Goal: Task Accomplishment & Management: Manage account settings

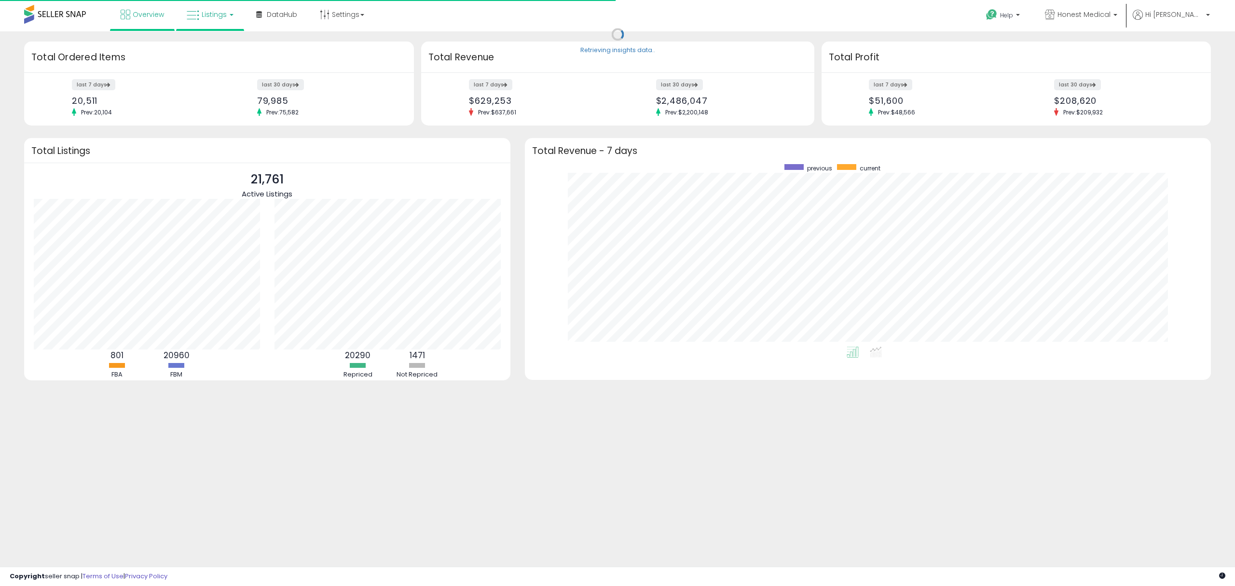
scroll to position [182, 667]
click at [223, 18] on span "Listings" at bounding box center [214, 15] width 25 height 10
click at [224, 48] on icon at bounding box center [217, 48] width 42 height 13
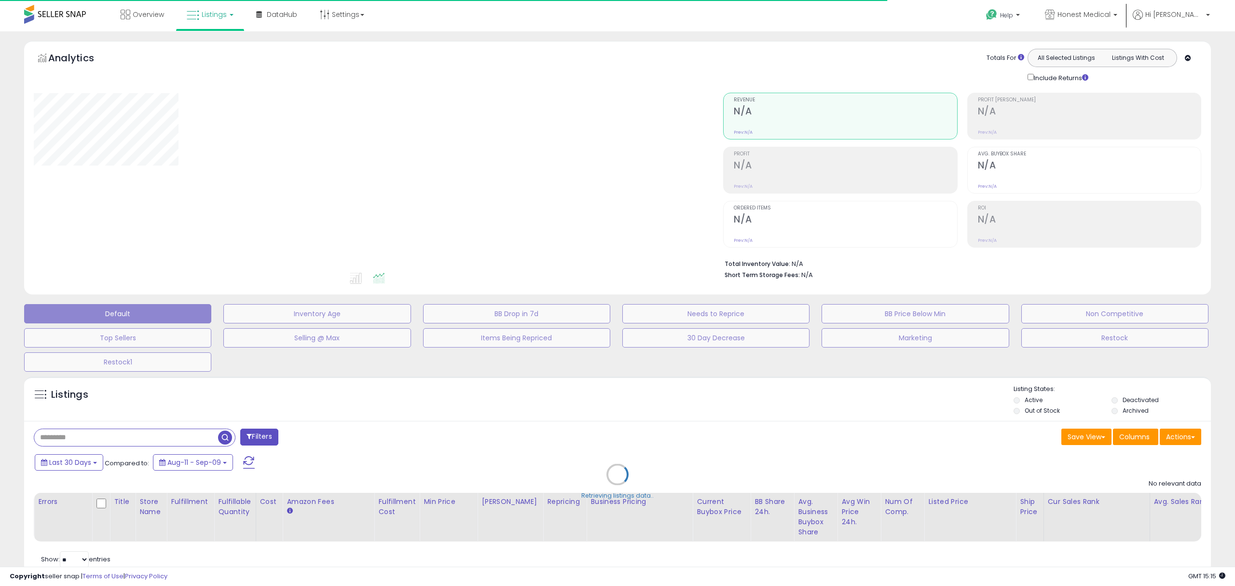
click at [140, 436] on div "Retrieving listings data.." at bounding box center [618, 482] width 1202 height 220
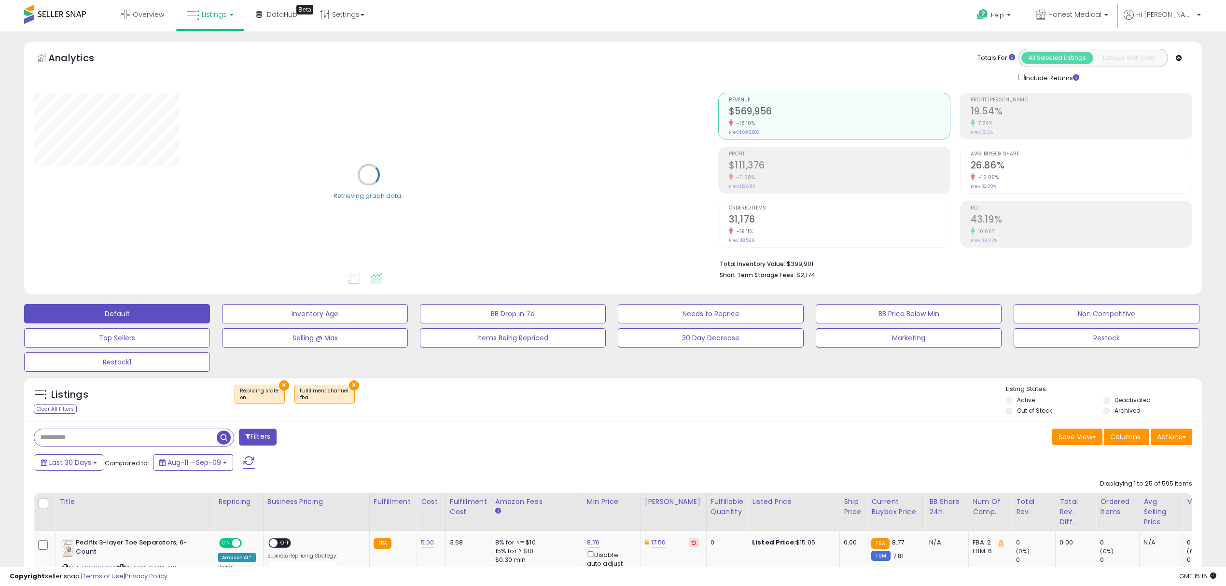
click at [68, 439] on input "text" at bounding box center [125, 437] width 182 height 17
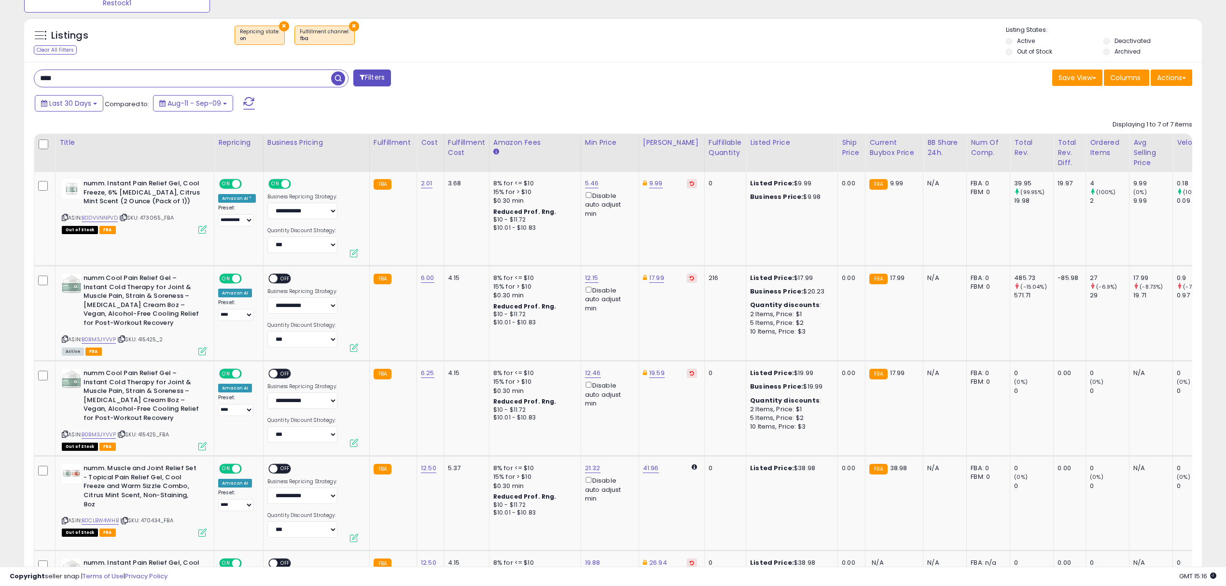
scroll to position [363, 0]
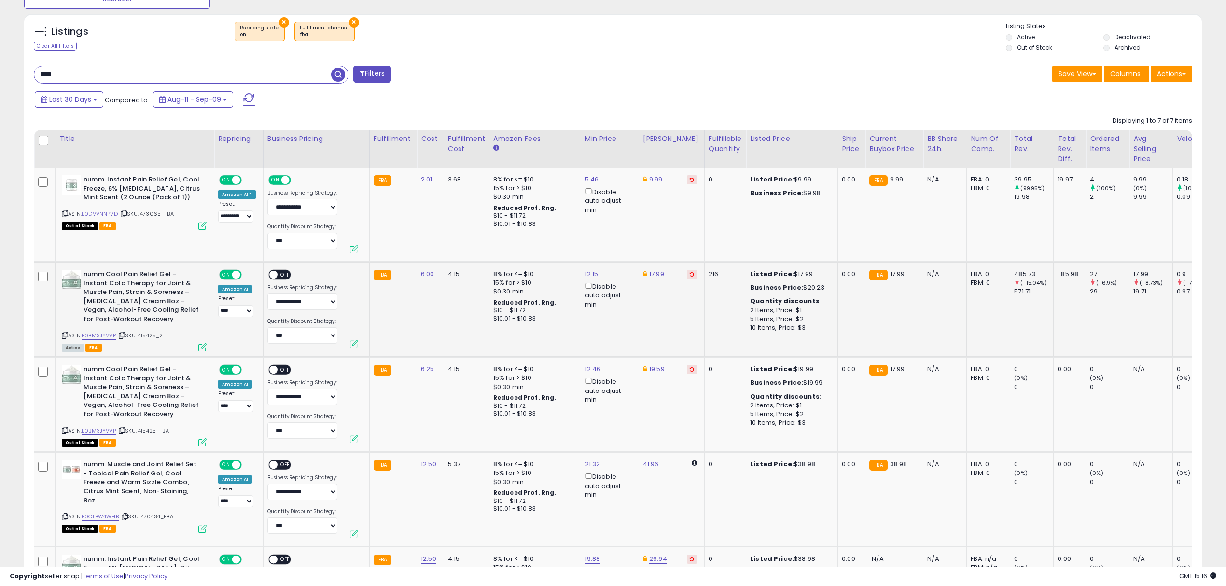
click at [61, 336] on div "numm Cool Pain Relief Gel – Instant Cold Therapy for Joint & Muscle Pain, Strai…" at bounding box center [132, 310] width 147 height 81
click at [63, 336] on icon at bounding box center [65, 335] width 6 height 5
click at [67, 336] on icon at bounding box center [65, 335] width 6 height 5
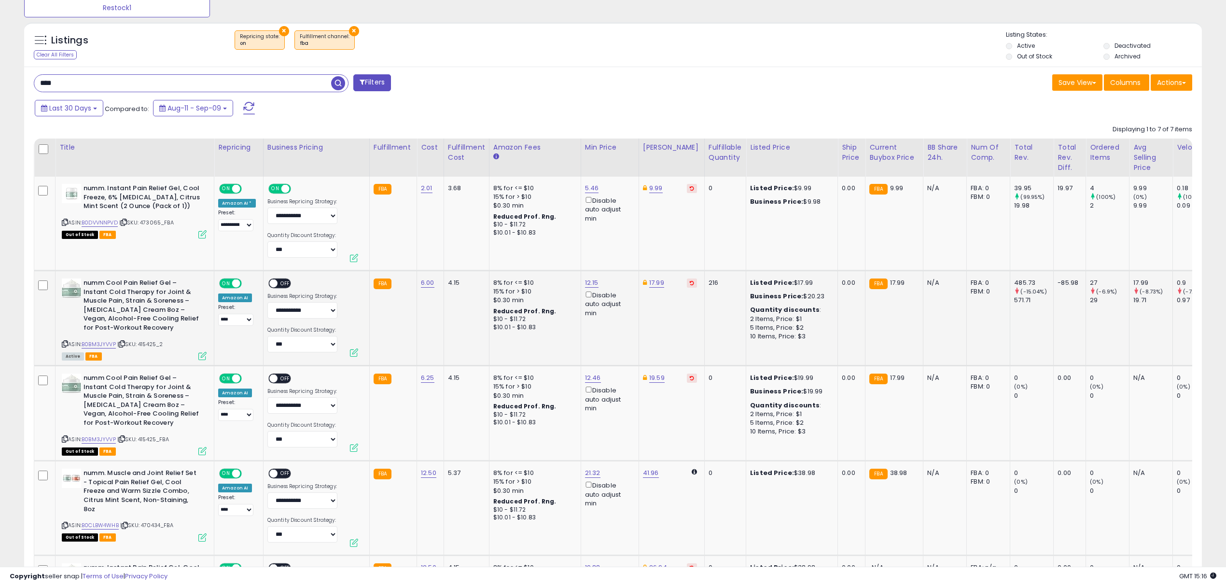
scroll to position [234, 0]
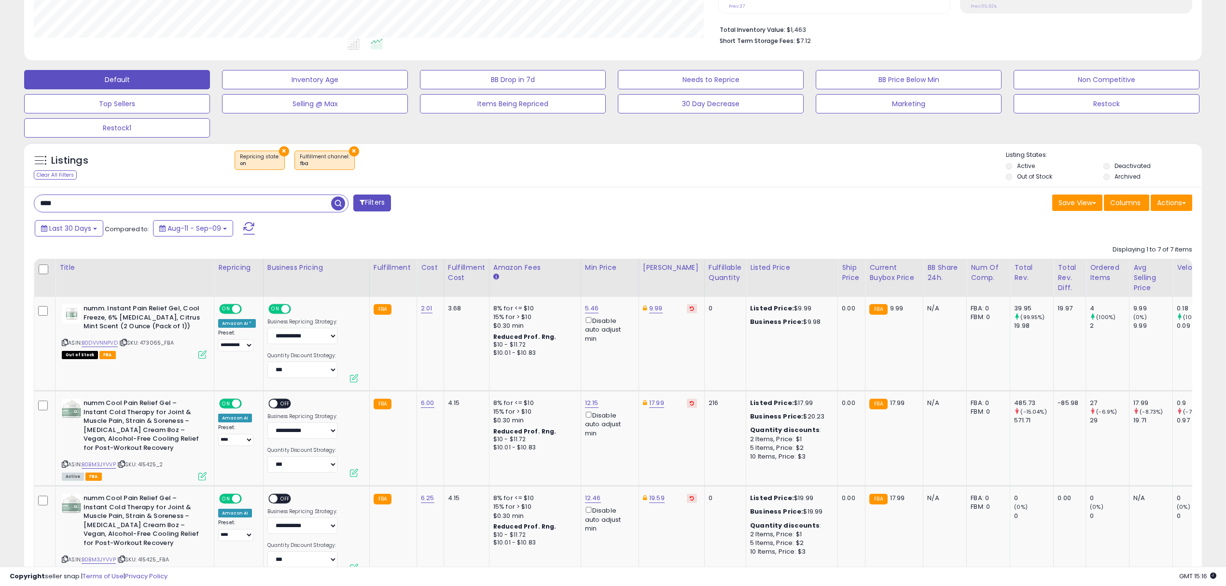
click at [124, 203] on input "****" at bounding box center [182, 203] width 297 height 17
paste input "******"
type input "**********"
click at [336, 207] on span "button" at bounding box center [338, 203] width 14 height 14
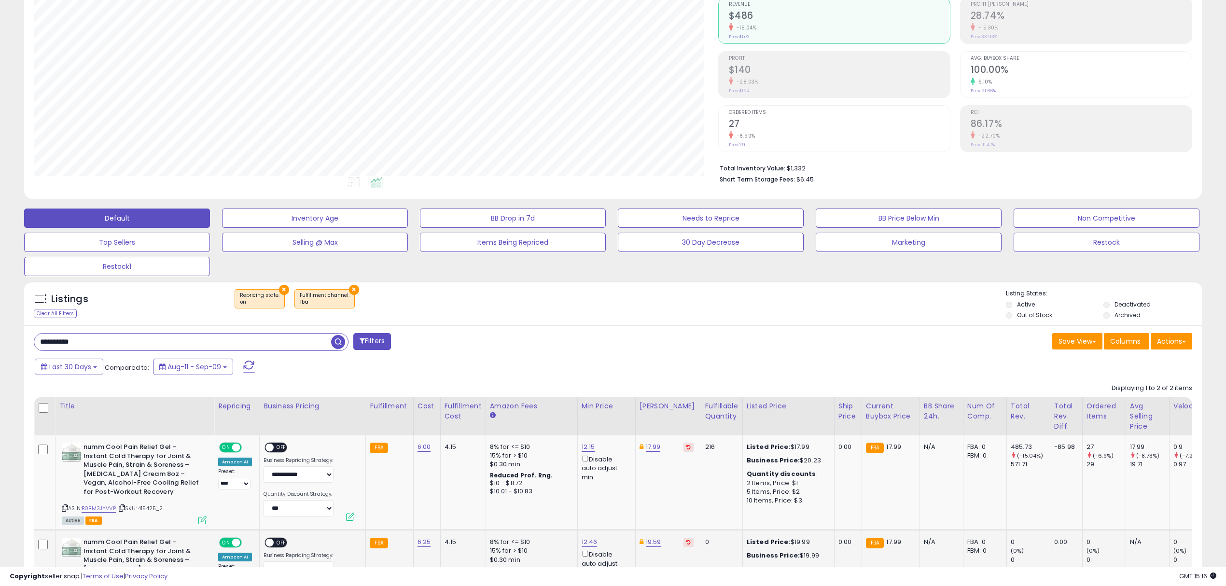
scroll to position [221, 0]
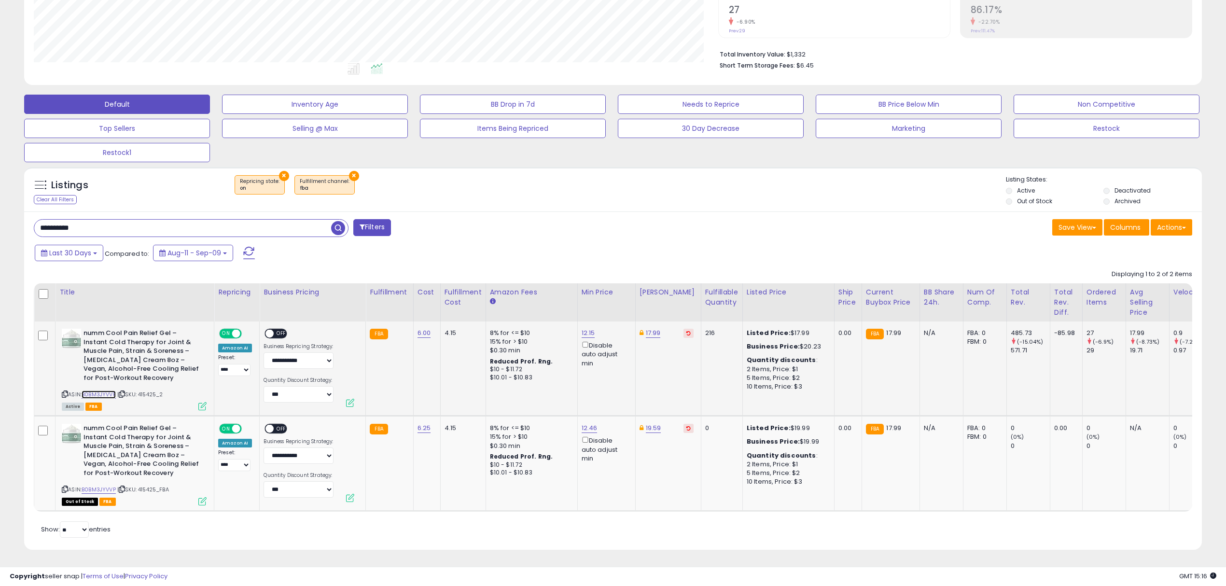
click at [109, 390] on link "B0BM3JYVVP" at bounding box center [99, 394] width 34 height 8
